Goal: Task Accomplishment & Management: Complete application form

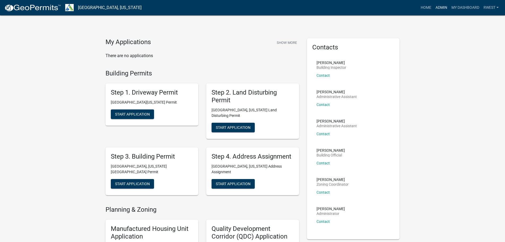
click at [441, 6] on link "Admin" at bounding box center [442, 8] width 16 height 10
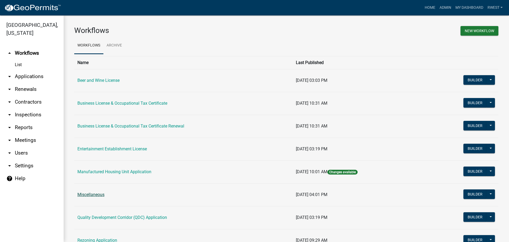
click at [92, 195] on link "Miscellaneous" at bounding box center [90, 194] width 27 height 5
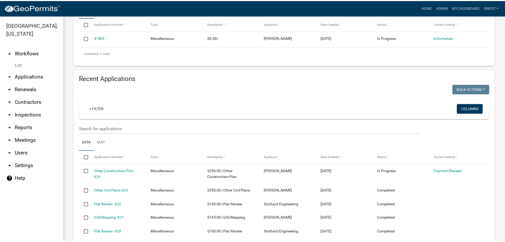
scroll to position [133, 0]
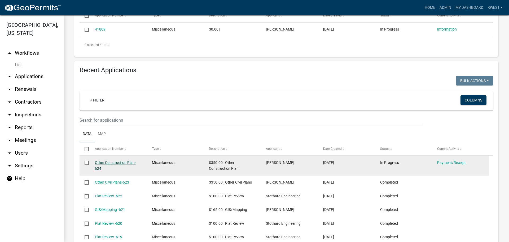
click at [107, 163] on link "Other Construction Plan-624" at bounding box center [115, 165] width 41 height 10
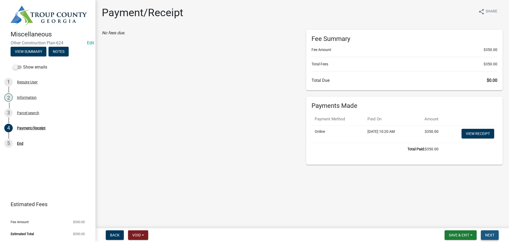
click at [493, 234] on span "Next" at bounding box center [490, 235] width 9 height 4
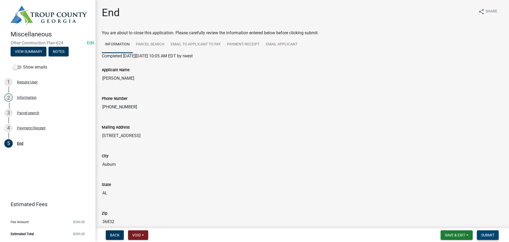
click at [488, 235] on span "Submit" at bounding box center [488, 235] width 13 height 4
